Goal: Task Accomplishment & Management: Manage account settings

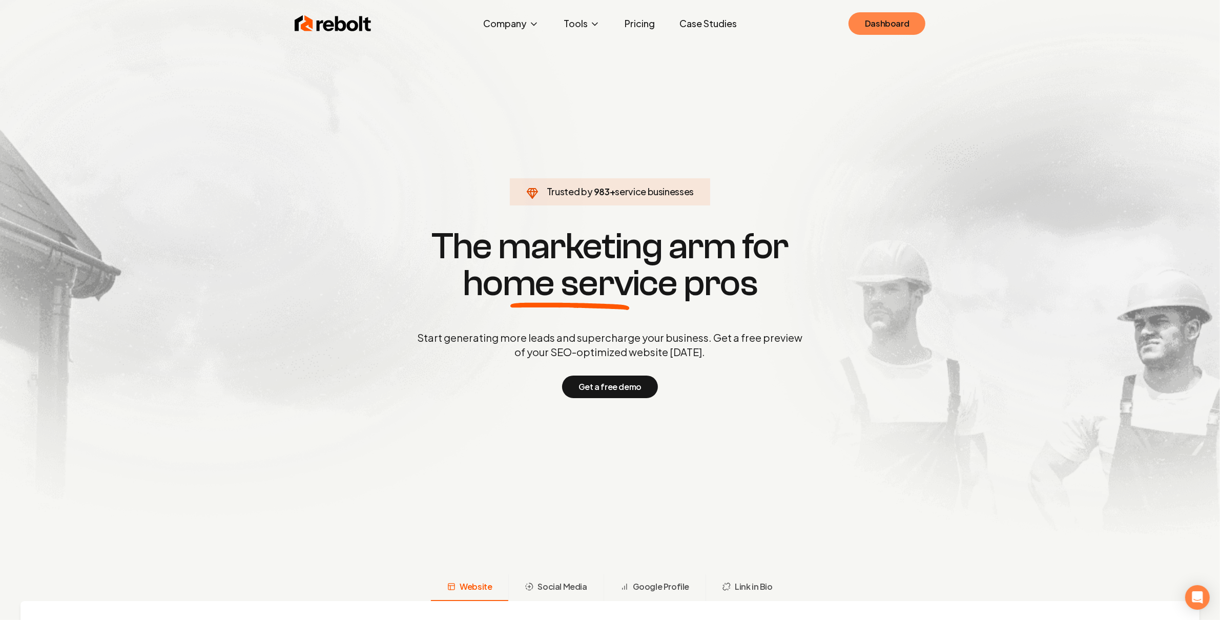
click at [897, 16] on link "Dashboard" at bounding box center [887, 23] width 77 height 23
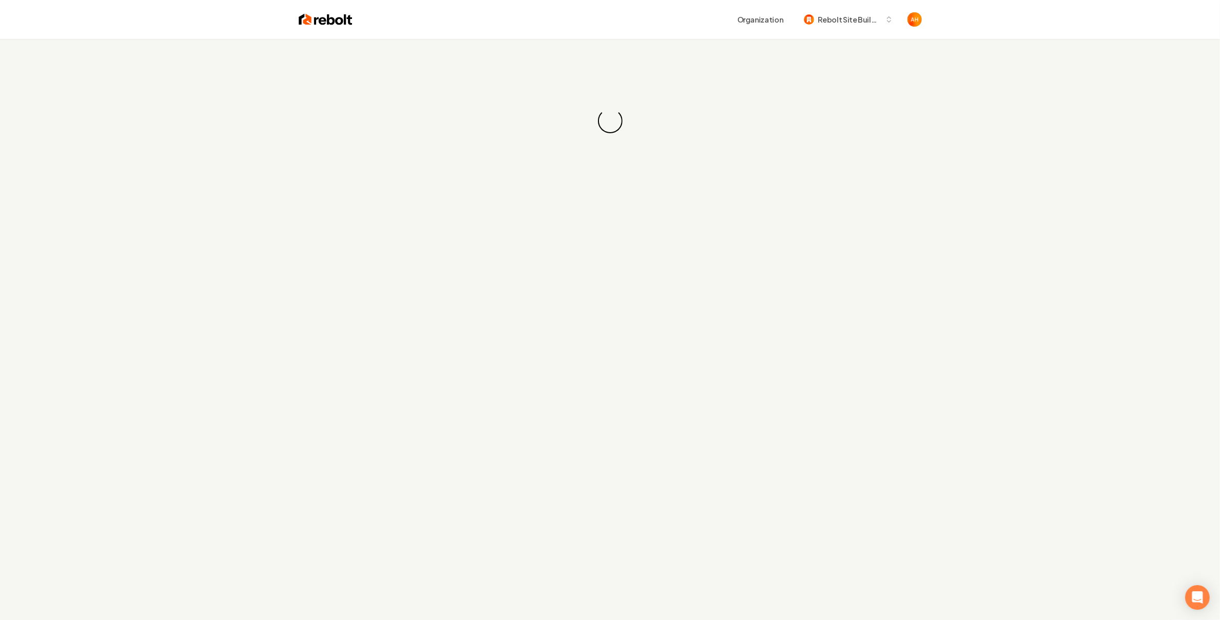
click at [612, 24] on div "Organization Rebolt Site Builder" at bounding box center [637, 19] width 569 height 18
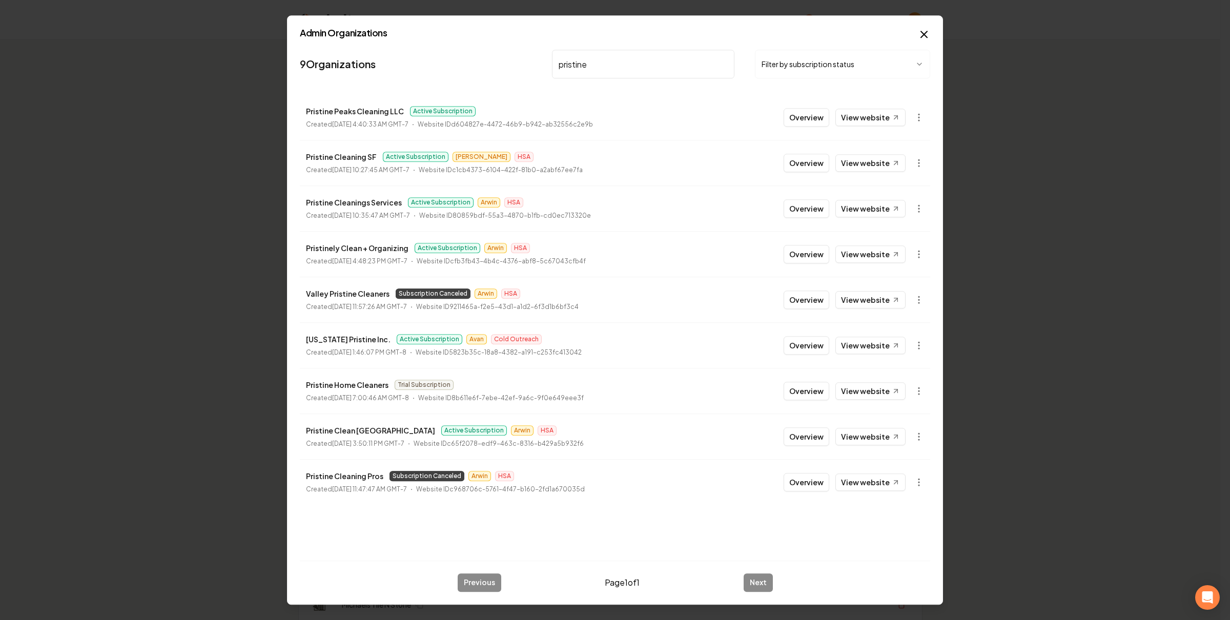
type input "pristine"
click at [863, 163] on link "View website" at bounding box center [870, 162] width 70 height 17
click at [887, 436] on link "View website" at bounding box center [870, 436] width 70 height 17
click at [794, 436] on button "Overview" at bounding box center [807, 436] width 46 height 18
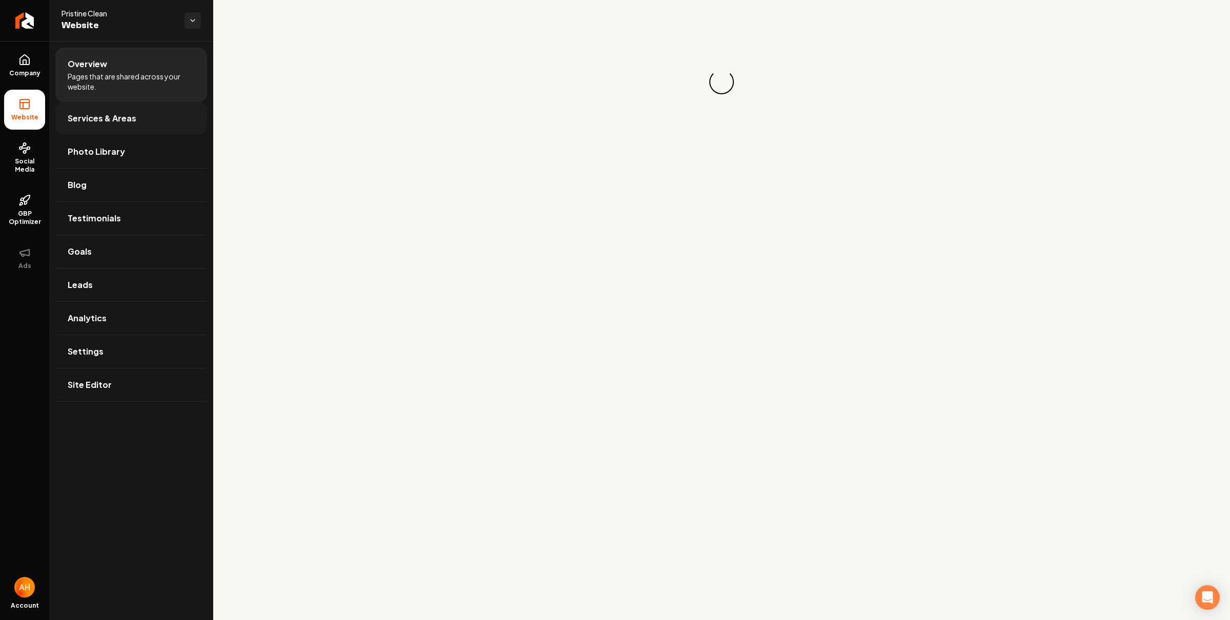
click at [191, 117] on link "Services & Areas" at bounding box center [131, 118] width 152 height 33
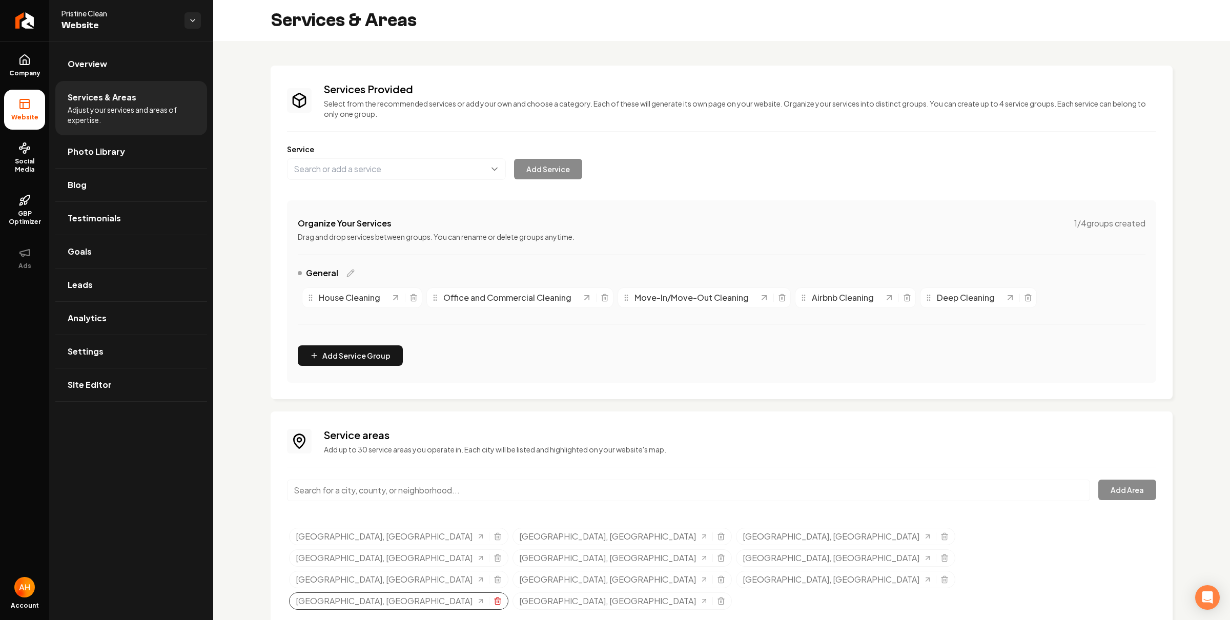
click at [502, 597] on icon "Selected tags" at bounding box center [498, 601] width 8 height 8
